Goal: Find specific page/section: Find specific page/section

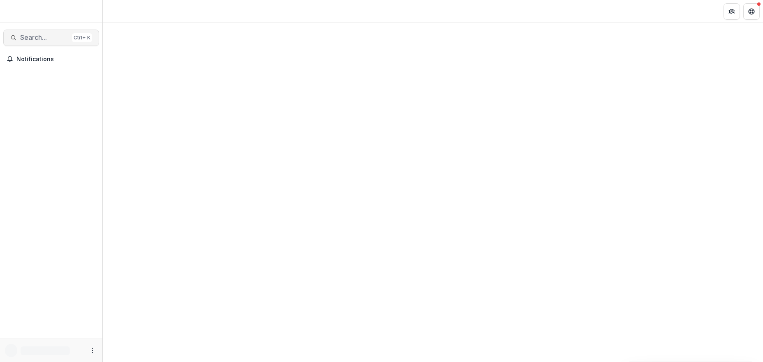
click at [28, 38] on span "Search..." at bounding box center [44, 38] width 48 height 8
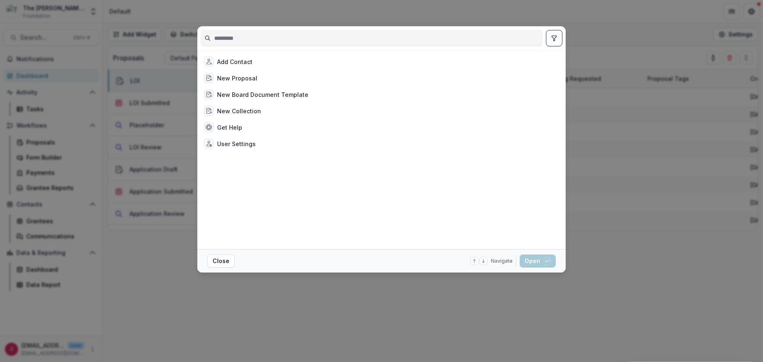
click at [241, 37] on input at bounding box center [371, 38] width 341 height 13
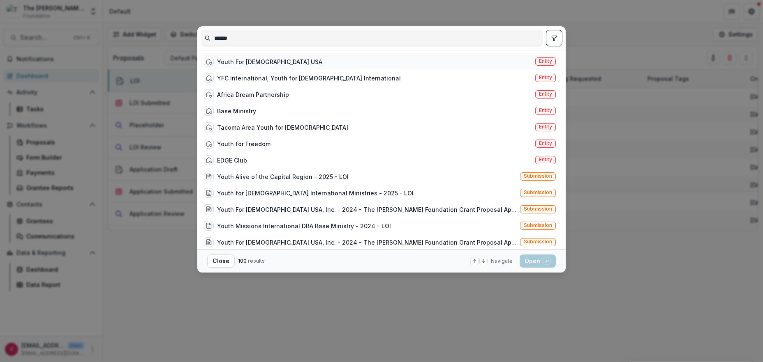
type input "*****"
click at [240, 60] on div "Youth For [DEMOGRAPHIC_DATA] USA" at bounding box center [269, 62] width 105 height 9
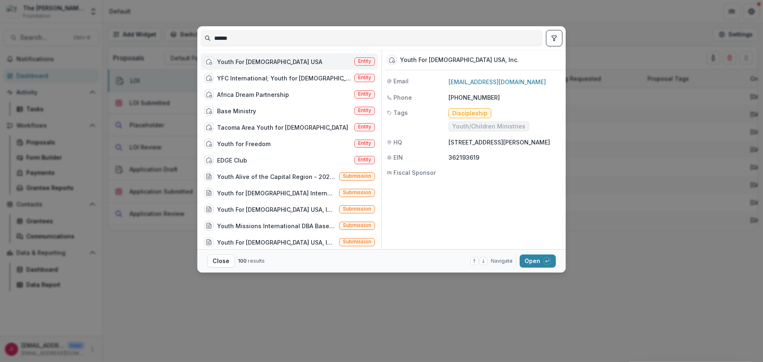
click at [240, 60] on div "Youth For [DEMOGRAPHIC_DATA] USA" at bounding box center [269, 62] width 105 height 9
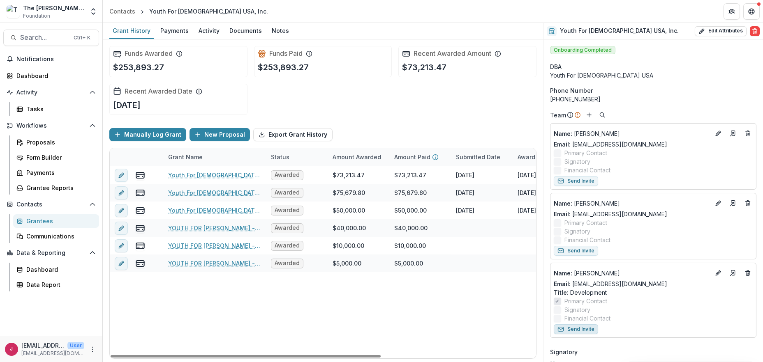
click at [585, 330] on button "Send Invite" at bounding box center [576, 330] width 44 height 10
